Goal: Navigation & Orientation: Find specific page/section

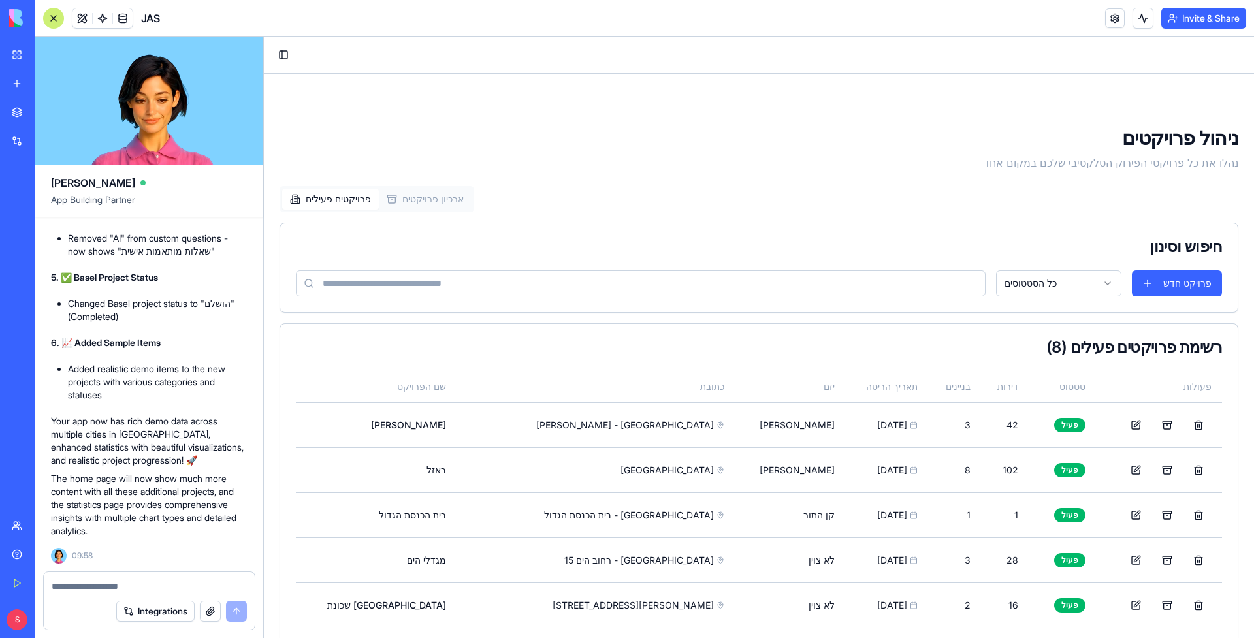
click at [57, 16] on div at bounding box center [53, 18] width 21 height 21
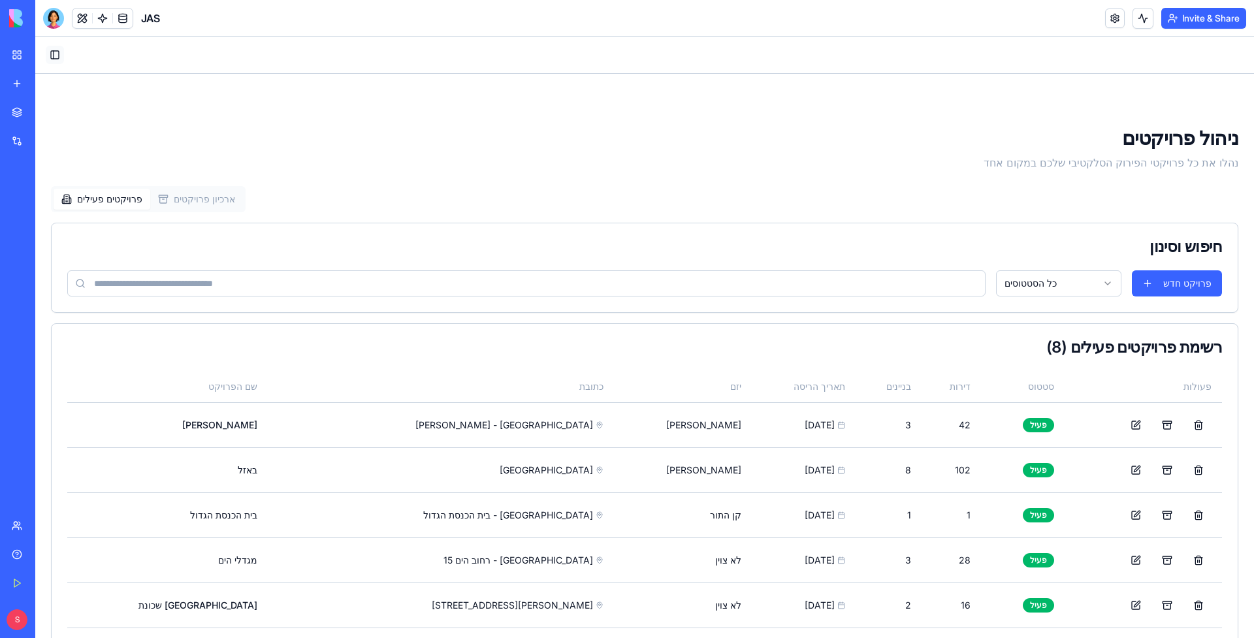
click at [58, 50] on button "Toggle Sidebar" at bounding box center [55, 55] width 18 height 18
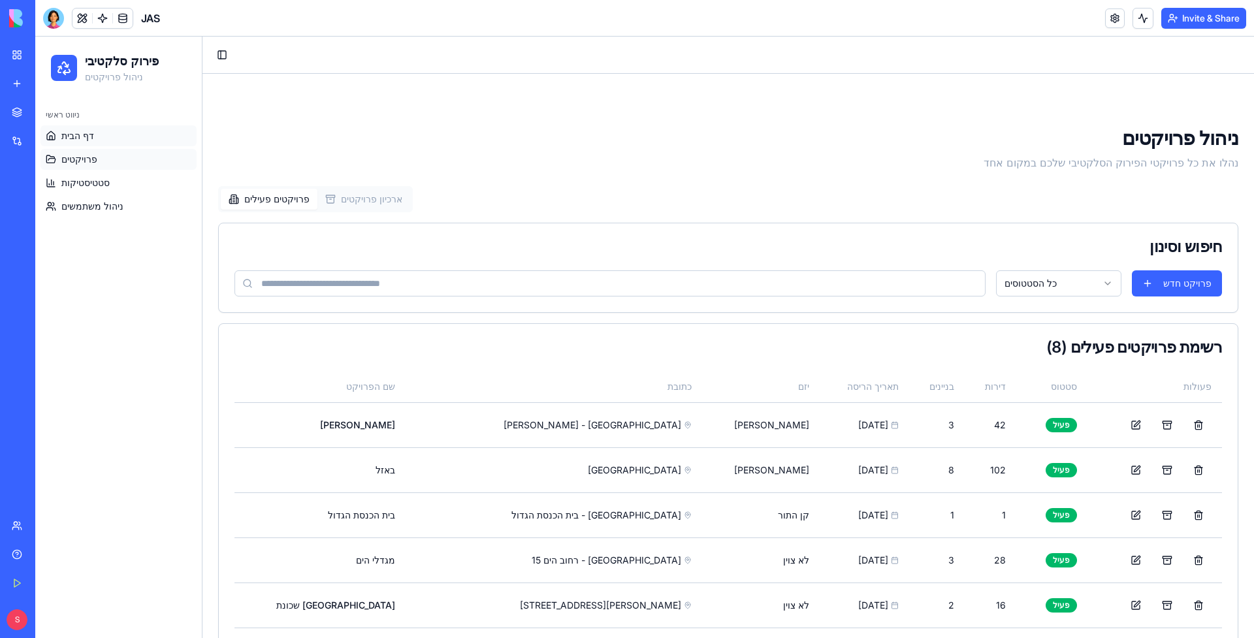
click at [97, 146] on link "דף הבית" at bounding box center [119, 135] width 156 height 21
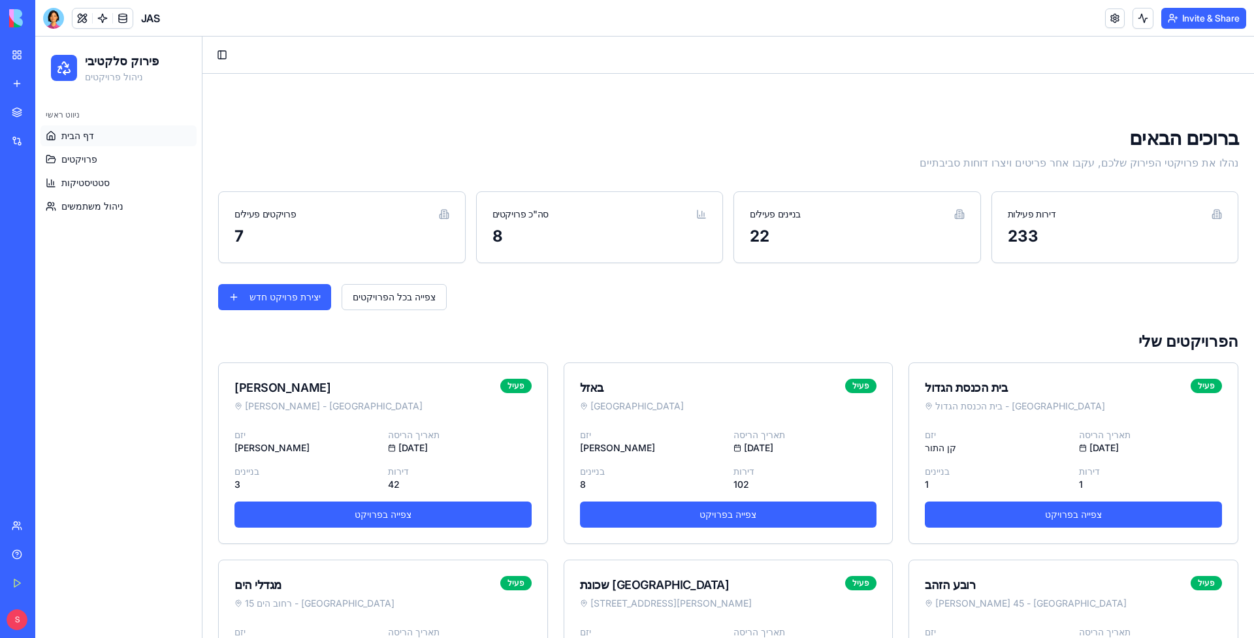
click at [466, 121] on div "ברוכים הבאים נהלו את פרויקטי הפירוק שלכם, עקבו אחר פריטים ויצרו דוחות סביבתיים …" at bounding box center [729, 514] width 1052 height 881
click at [231, 63] on div "Toggle Sidebar" at bounding box center [729, 55] width 1052 height 37
click at [217, 57] on button "Toggle Sidebar" at bounding box center [222, 55] width 18 height 18
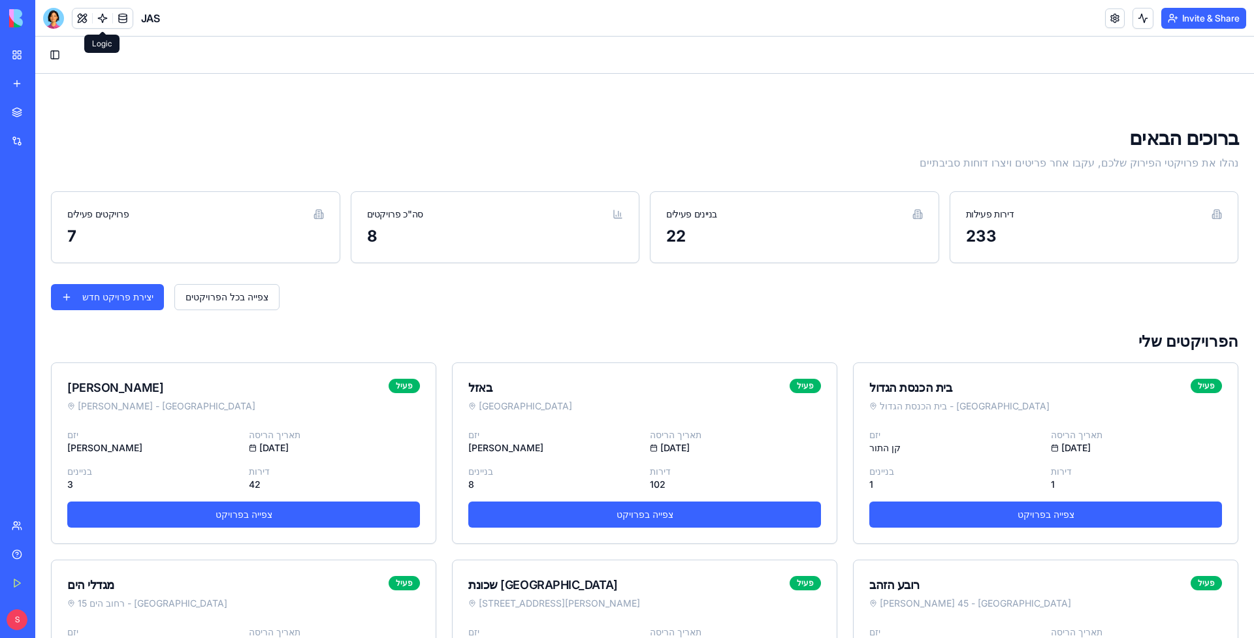
click at [272, 129] on h1 "ברוכים הבאים" at bounding box center [645, 138] width 1188 height 24
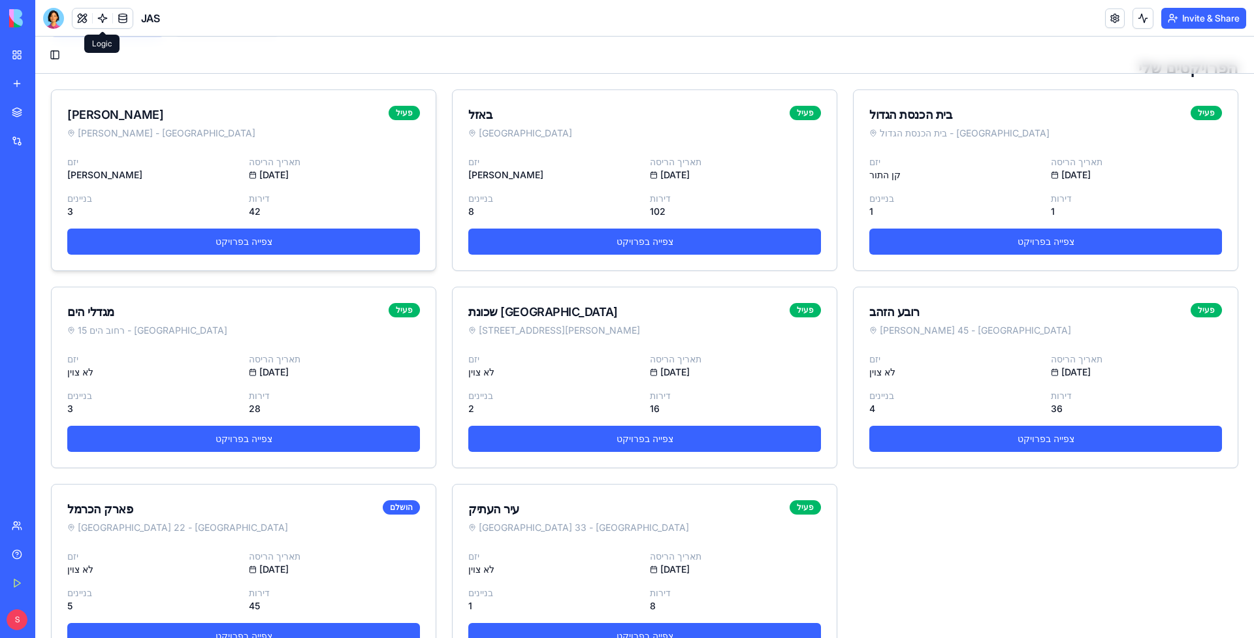
scroll to position [280, 0]
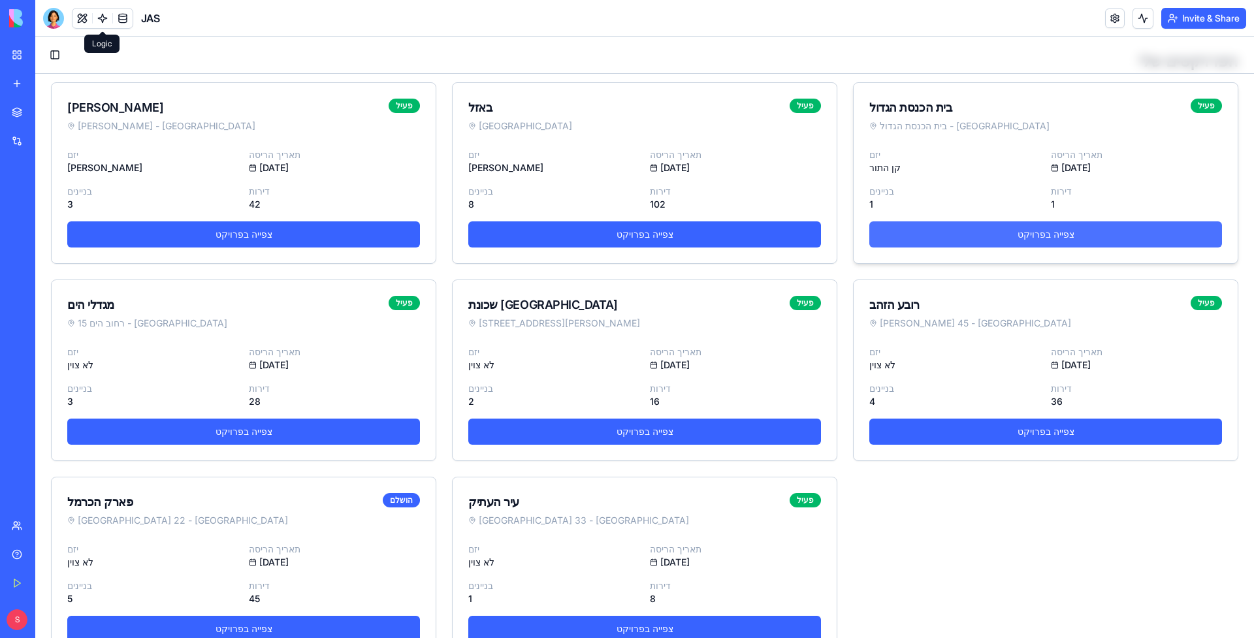
click at [904, 231] on link "צפייה בפרויקט" at bounding box center [1046, 234] width 353 height 26
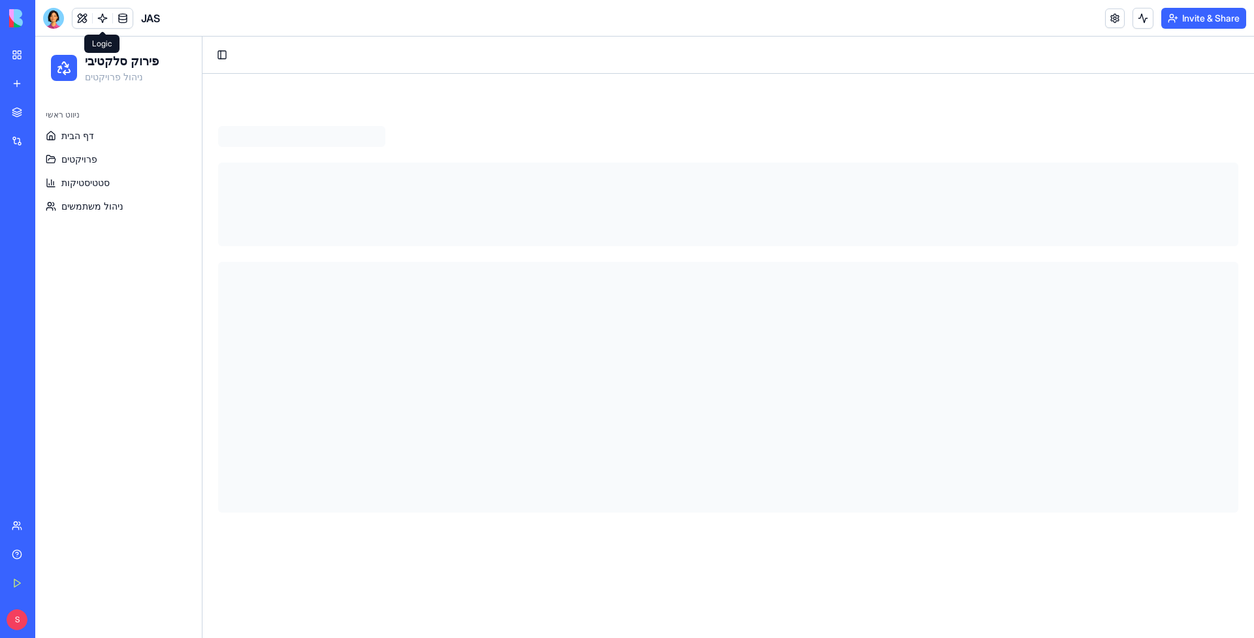
scroll to position [0, 0]
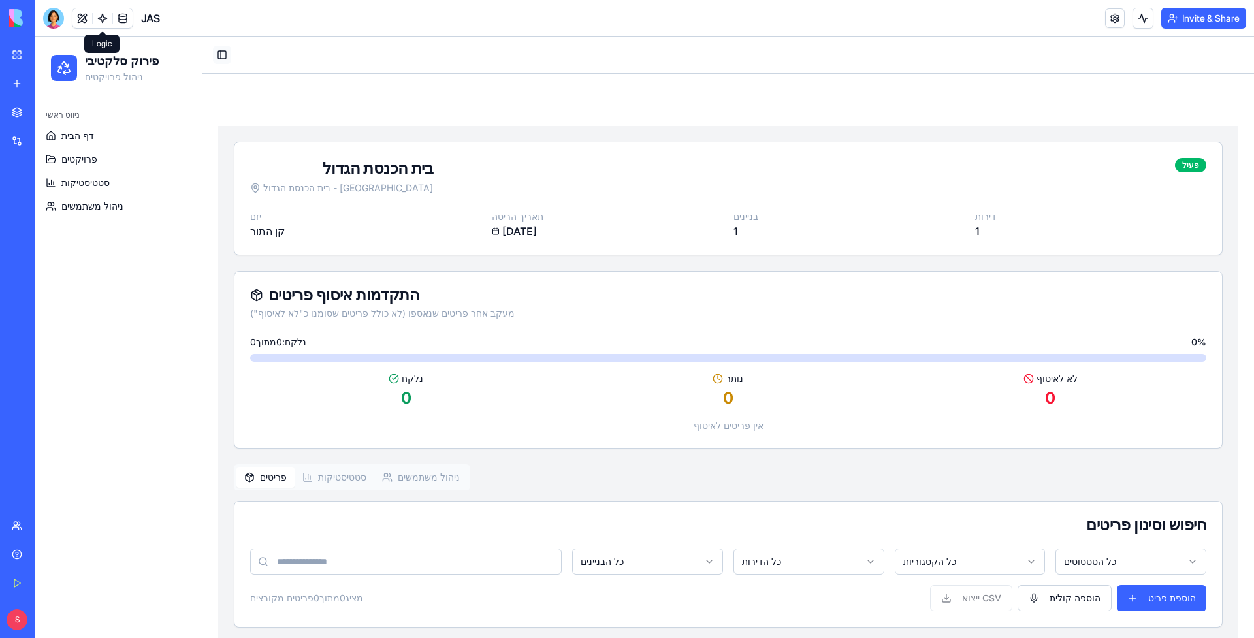
click at [229, 53] on button "Toggle Sidebar" at bounding box center [222, 55] width 18 height 18
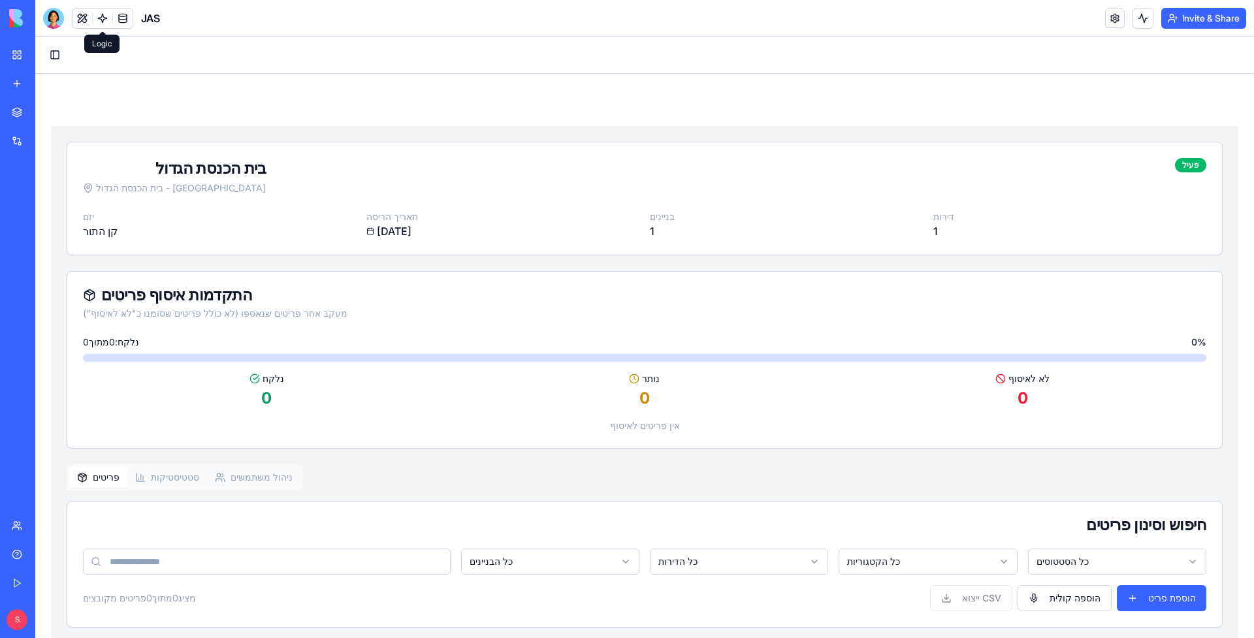
click at [59, 61] on button "Toggle Sidebar" at bounding box center [55, 55] width 18 height 18
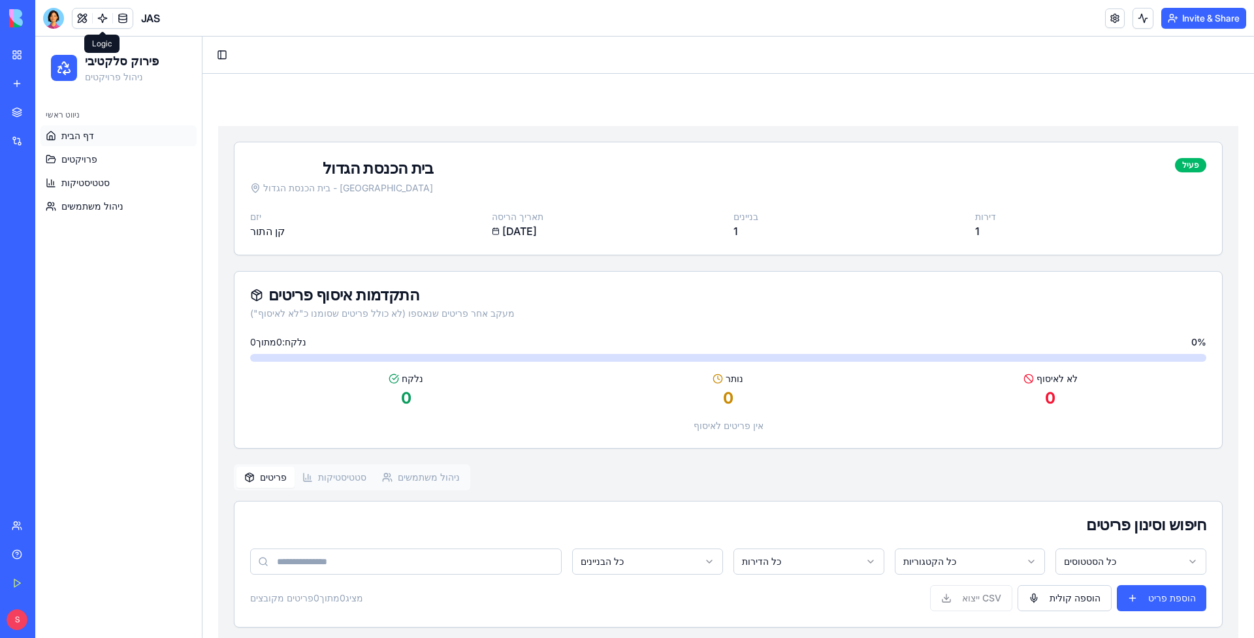
click at [97, 137] on link "דף הבית" at bounding box center [119, 135] width 156 height 21
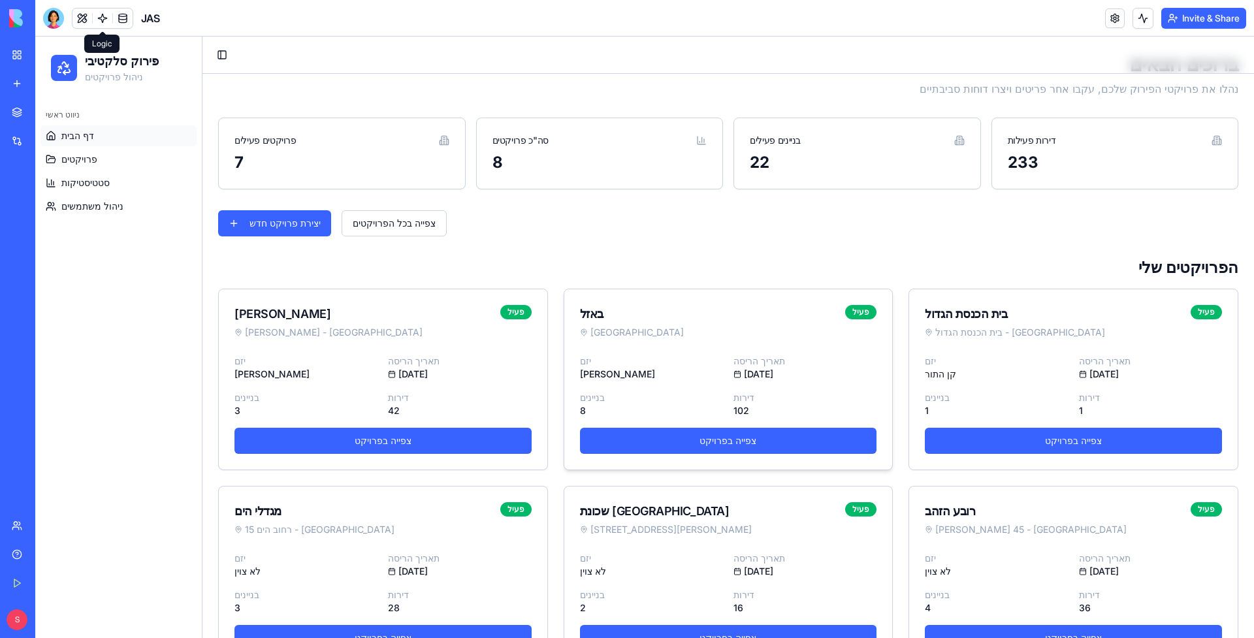
scroll to position [74, 0]
click at [447, 436] on link "צפייה בפרויקט" at bounding box center [383, 440] width 297 height 26
